Goal: Find specific page/section: Find specific page/section

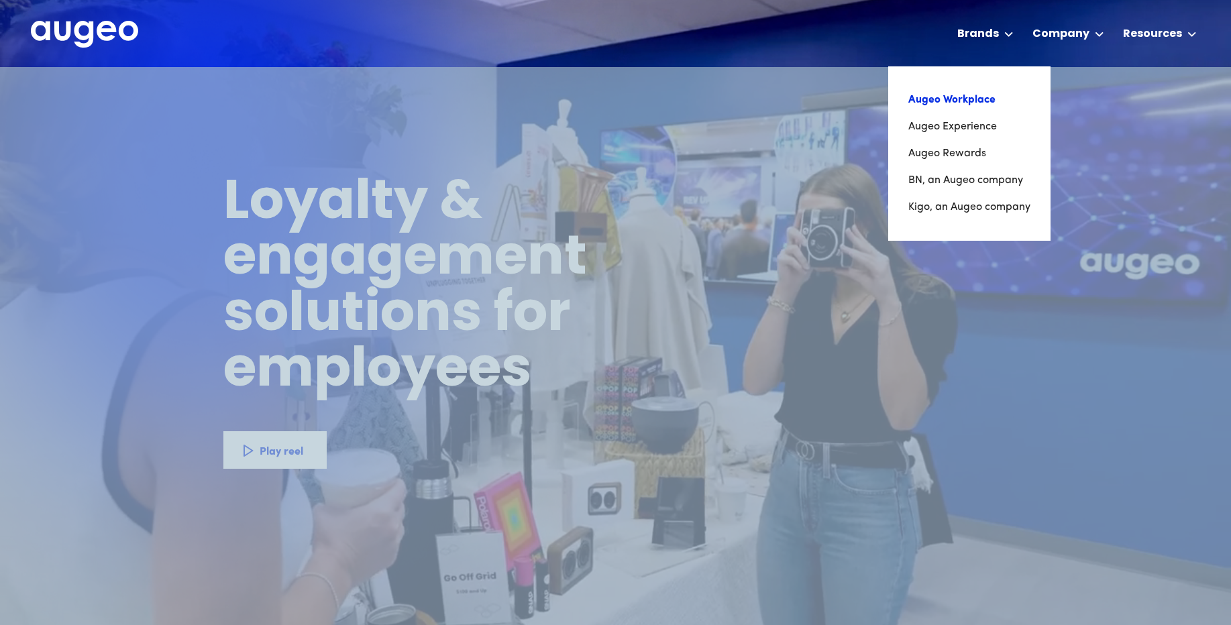
click at [965, 104] on link "Augeo Workplace" at bounding box center [969, 100] width 122 height 27
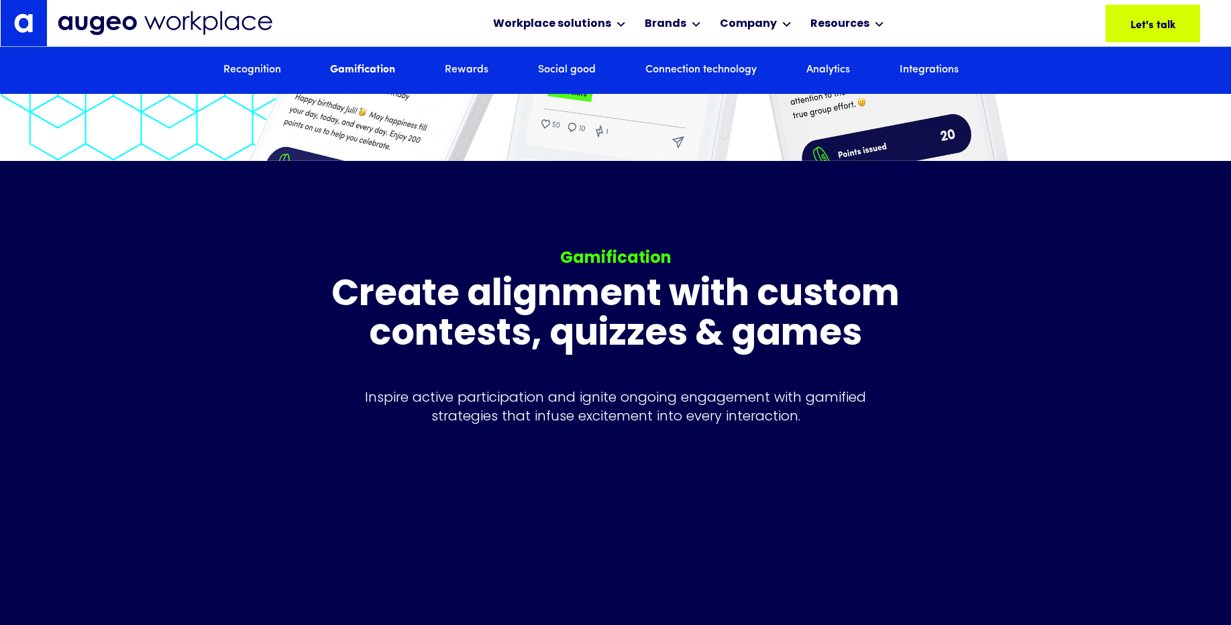
scroll to position [3244, 0]
